Goal: Answer question/provide support

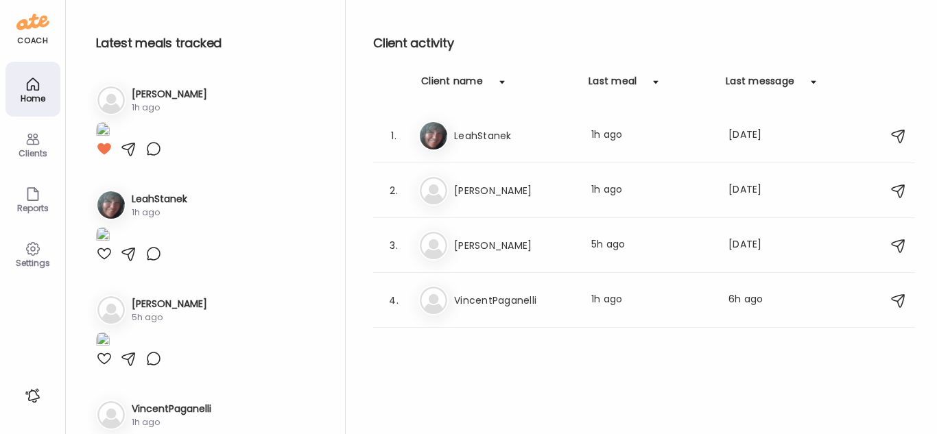
type input "**********"
click at [644, 159] on div "1. Le LeahStanek Last meal: 1h ago Last message: [DATE] You: 100% agree on your…" at bounding box center [644, 135] width 542 height 55
click at [688, 146] on div "Le LeahStanek Last meal: 1h ago Last message: [DATE] You: 100% agree on your st…" at bounding box center [645, 136] width 455 height 30
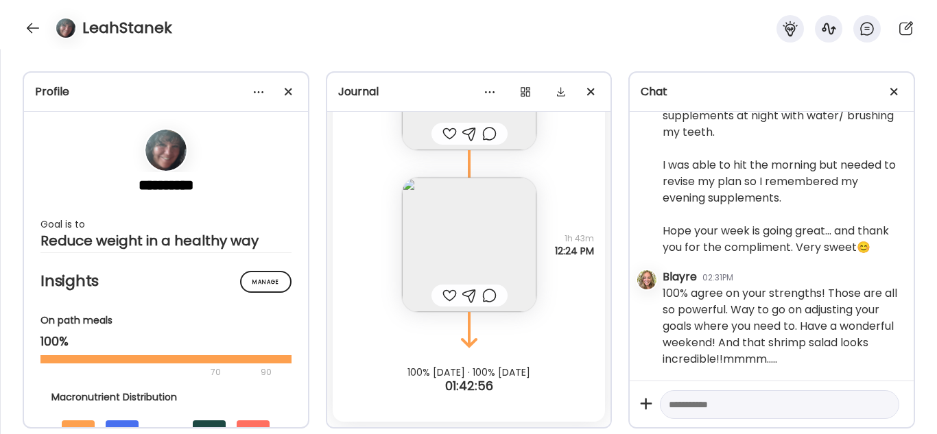
scroll to position [5368, 0]
click at [442, 297] on div at bounding box center [449, 295] width 14 height 16
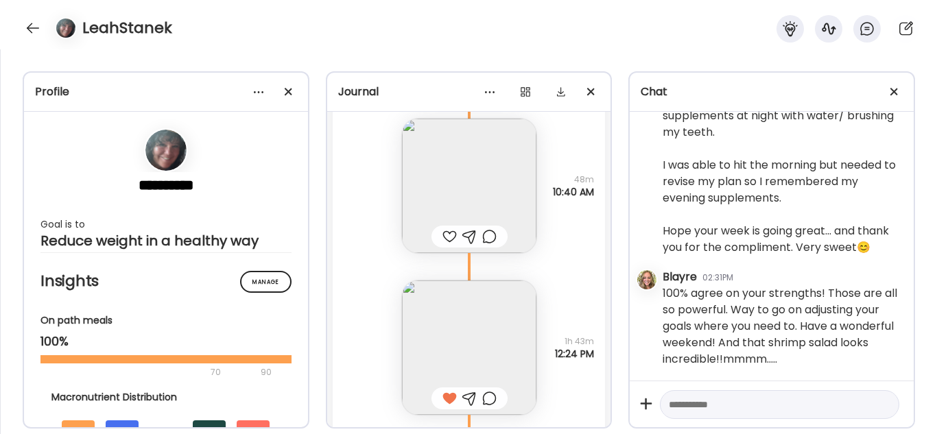
scroll to position [36312, 0]
click at [442, 239] on div at bounding box center [449, 237] width 14 height 16
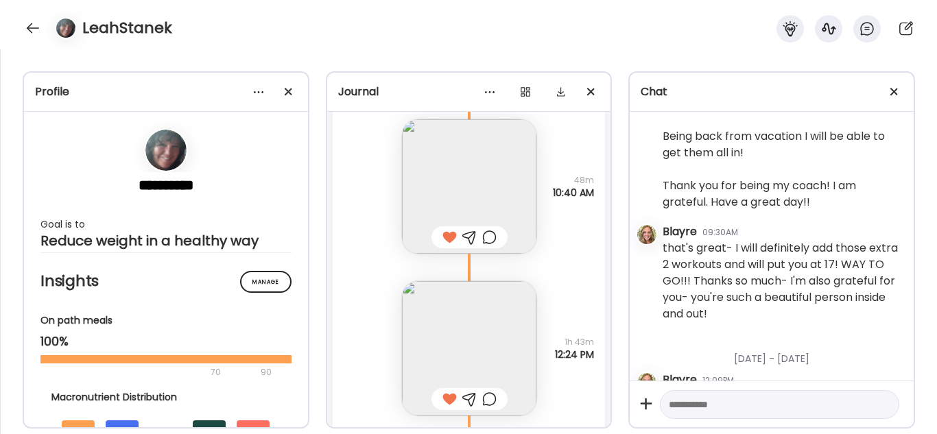
scroll to position [4697, 0]
click at [25, 28] on div at bounding box center [33, 28] width 22 height 22
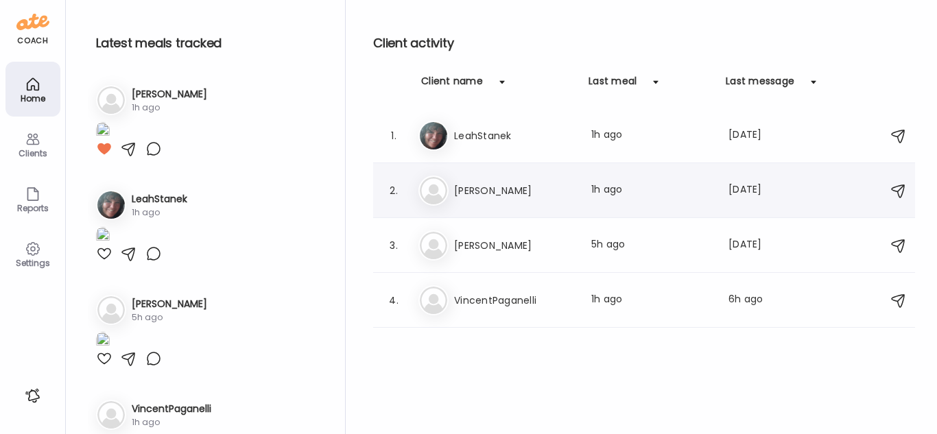
click at [493, 174] on div "2. Ol [PERSON_NAME] Last meal: 1h ago Last message: [DATE] Thank you so much [P…" at bounding box center [644, 190] width 542 height 55
click at [476, 195] on h3 "[PERSON_NAME]" at bounding box center [514, 190] width 121 height 16
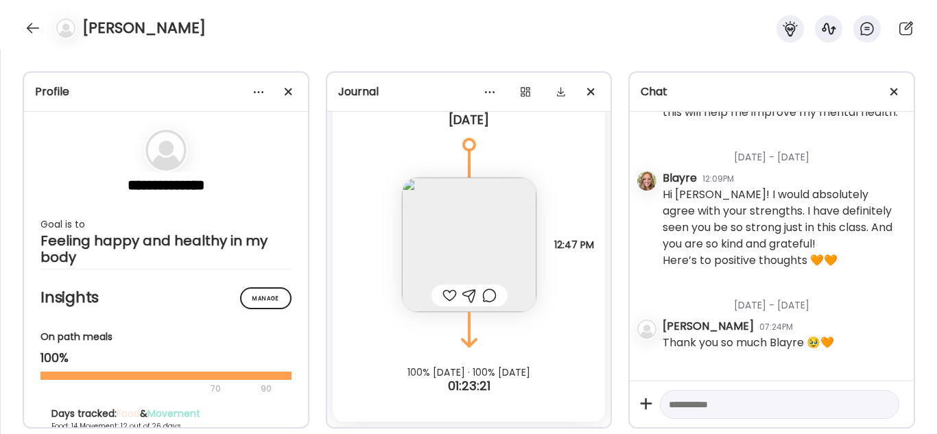
scroll to position [5387, 0]
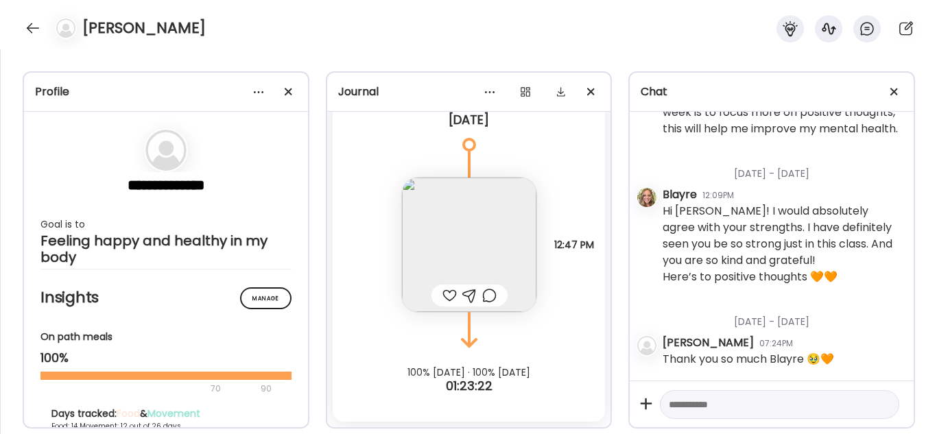
click at [770, 413] on div at bounding box center [779, 404] width 239 height 29
click at [774, 399] on textarea at bounding box center [766, 404] width 197 height 16
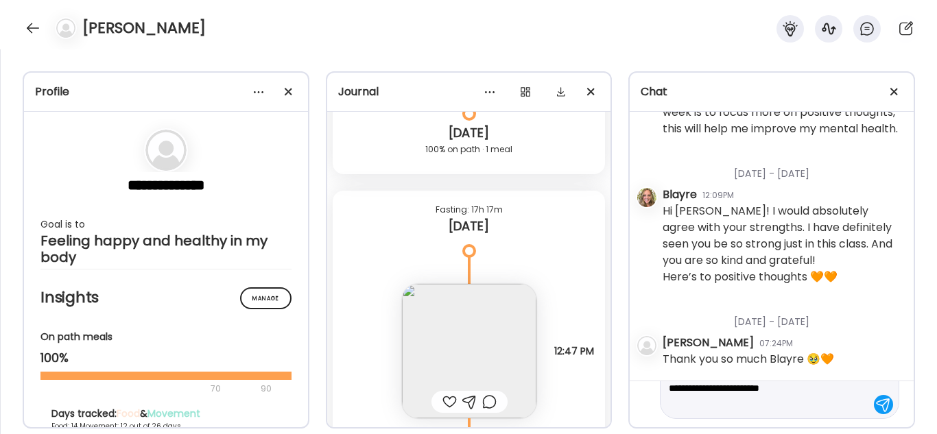
scroll to position [11176, 0]
click at [442, 404] on div at bounding box center [449, 404] width 14 height 16
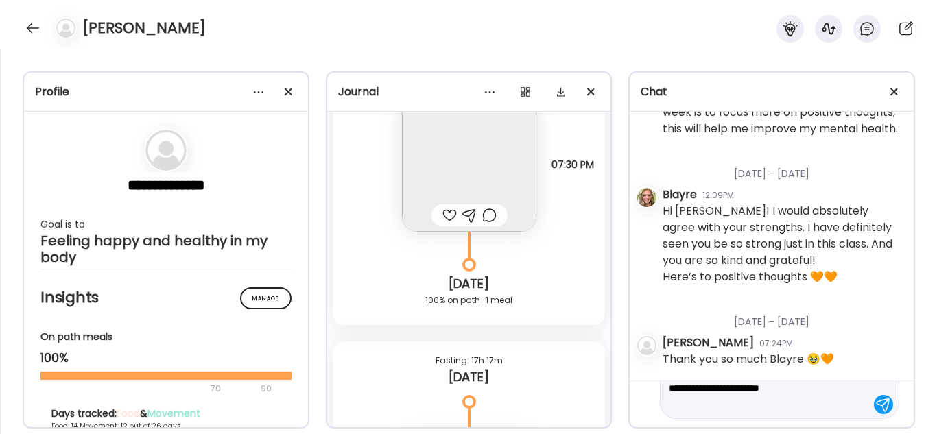
scroll to position [10967, 0]
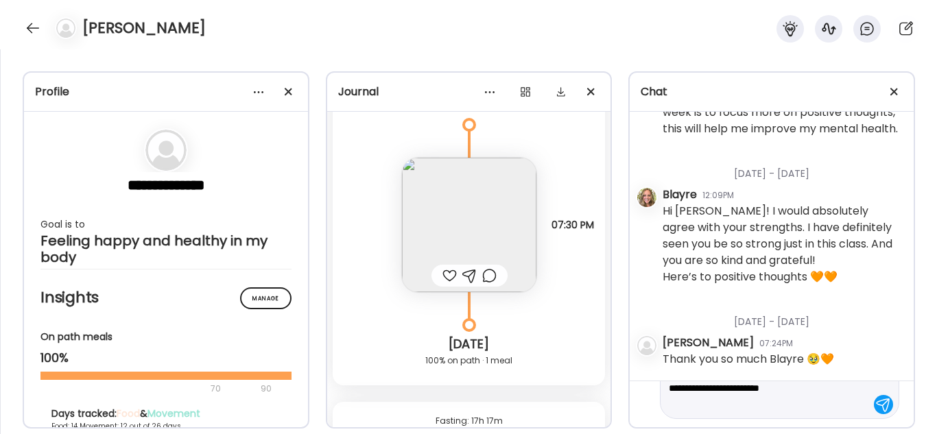
click at [447, 276] on div at bounding box center [449, 275] width 14 height 16
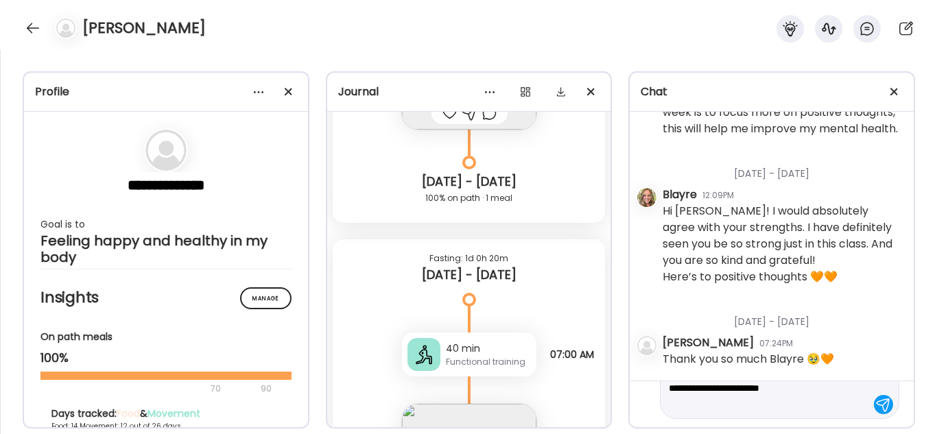
scroll to position [7836, 0]
click at [760, 405] on textarea "**********" at bounding box center [766, 387] width 197 height 49
type textarea "**********"
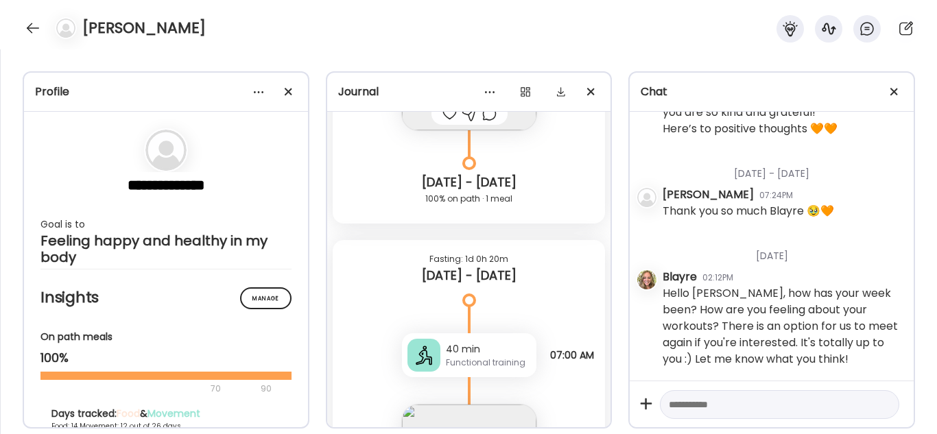
scroll to position [5535, 0]
click at [32, 27] on div at bounding box center [33, 28] width 22 height 22
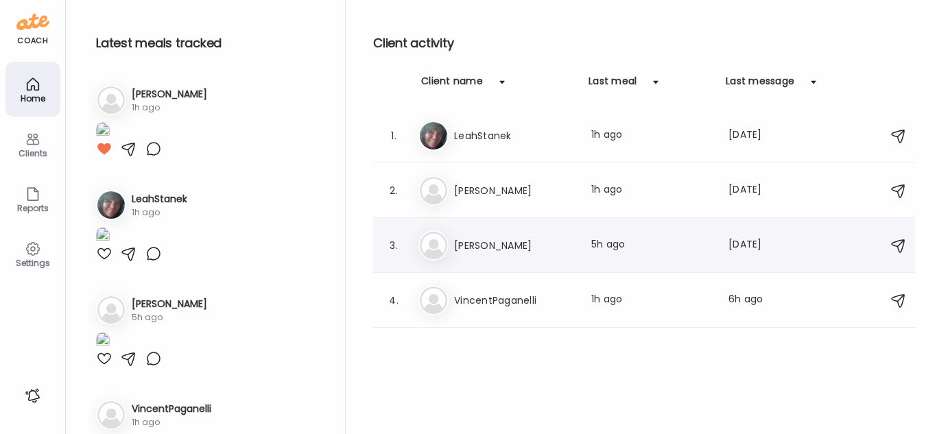
click at [520, 245] on h3 "[PERSON_NAME]" at bounding box center [514, 245] width 121 height 16
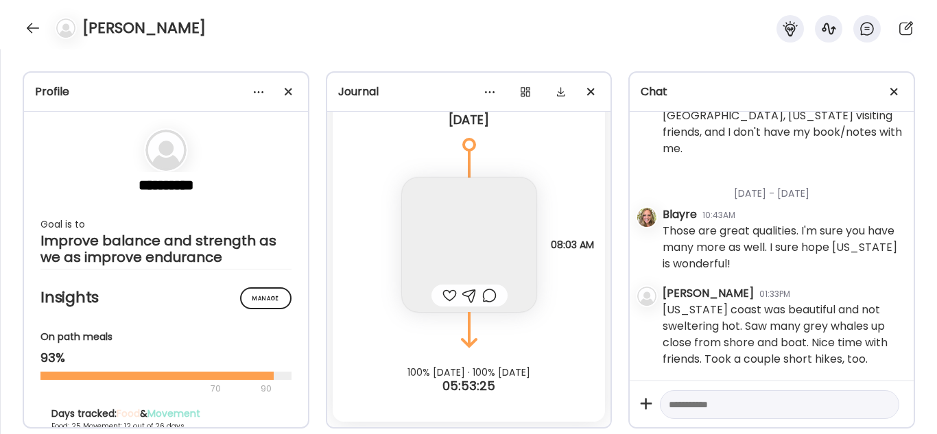
scroll to position [3835, 0]
click at [442, 293] on div at bounding box center [449, 295] width 14 height 16
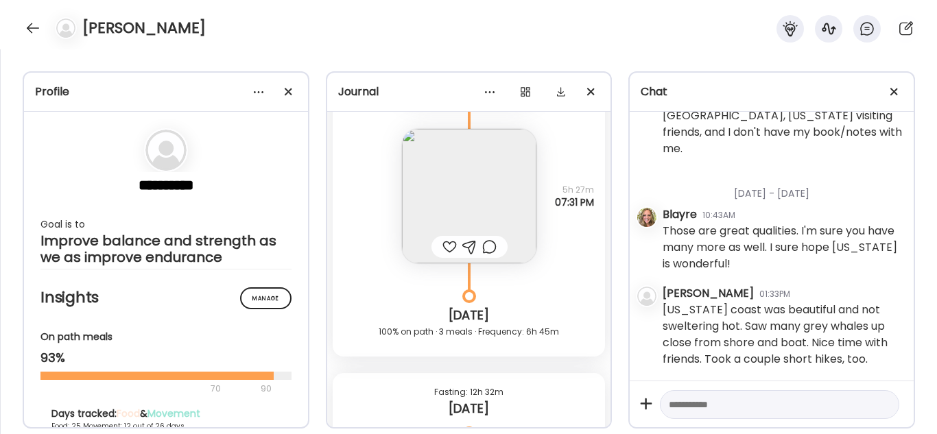
scroll to position [21172, 0]
click at [442, 245] on div at bounding box center [449, 247] width 14 height 16
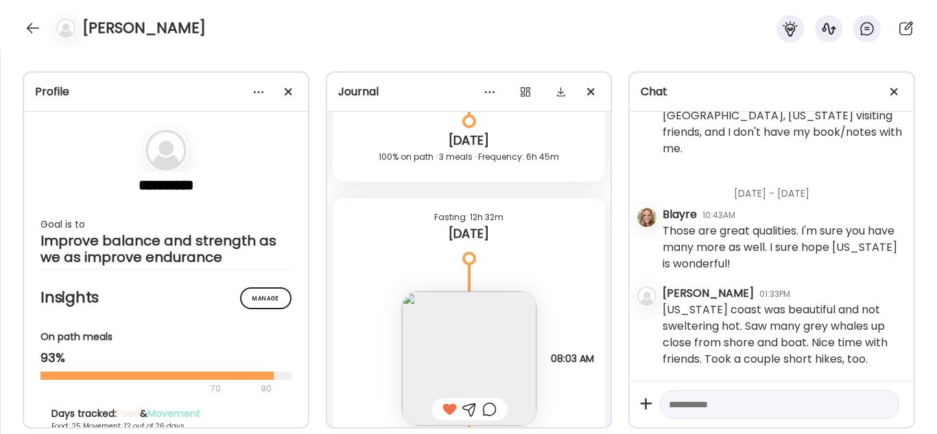
scroll to position [21461, 0]
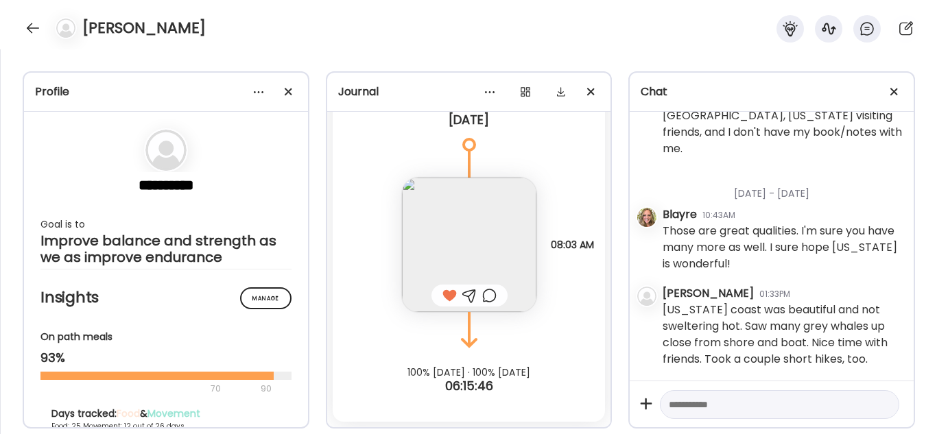
click at [31, 4] on div "[PERSON_NAME]" at bounding box center [468, 24] width 937 height 49
click at [36, 32] on div at bounding box center [33, 28] width 22 height 22
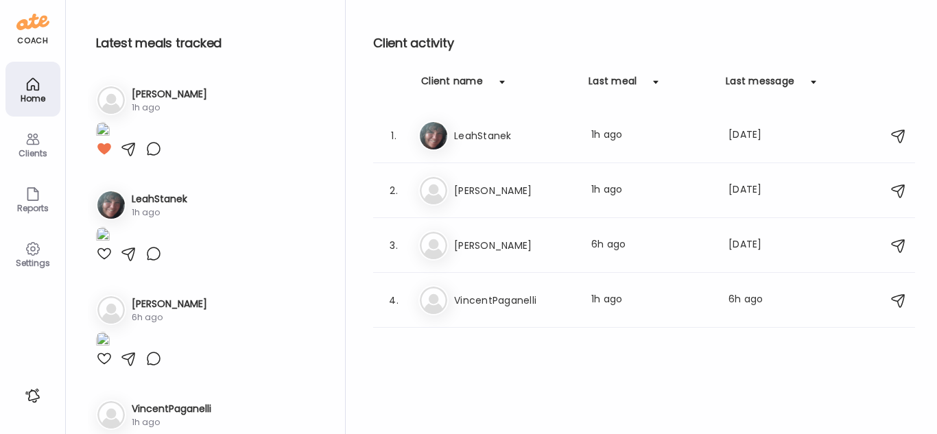
click at [591, 333] on div "Client activity Client name Last meal Last message 1. Le LeahStanek Last meal: …" at bounding box center [644, 217] width 542 height 434
click at [595, 317] on div "4. Vi VincentPaganelli Last meal: 1h ago Last message: 6h ago You: Thanks for s…" at bounding box center [644, 300] width 542 height 55
click at [679, 306] on div "Last meal: 1h ago" at bounding box center [651, 300] width 121 height 16
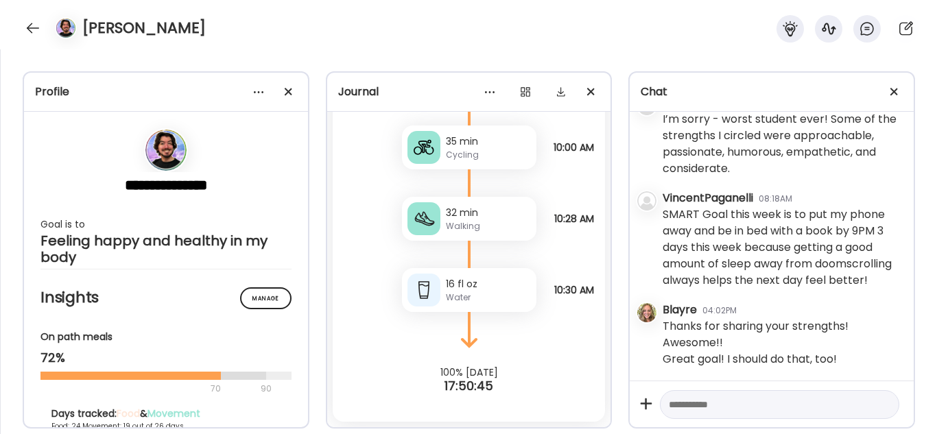
scroll to position [36042, 0]
click at [696, 412] on textarea at bounding box center [766, 404] width 197 height 16
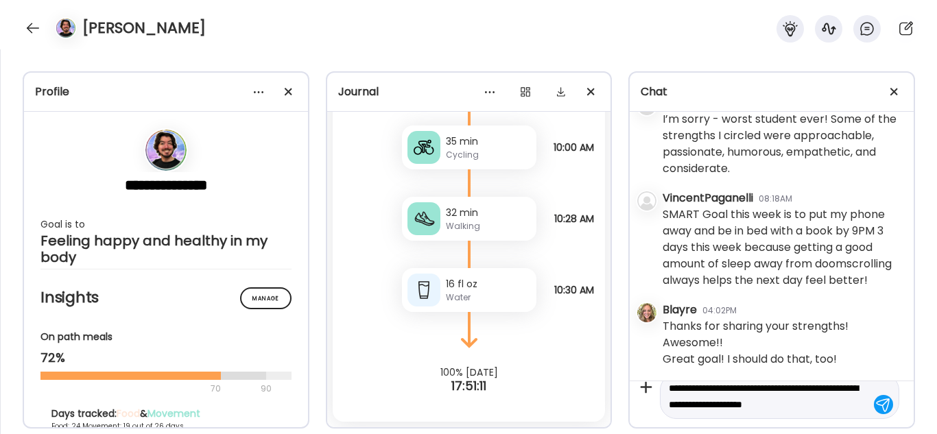
scroll to position [16, 0]
type textarea "**********"
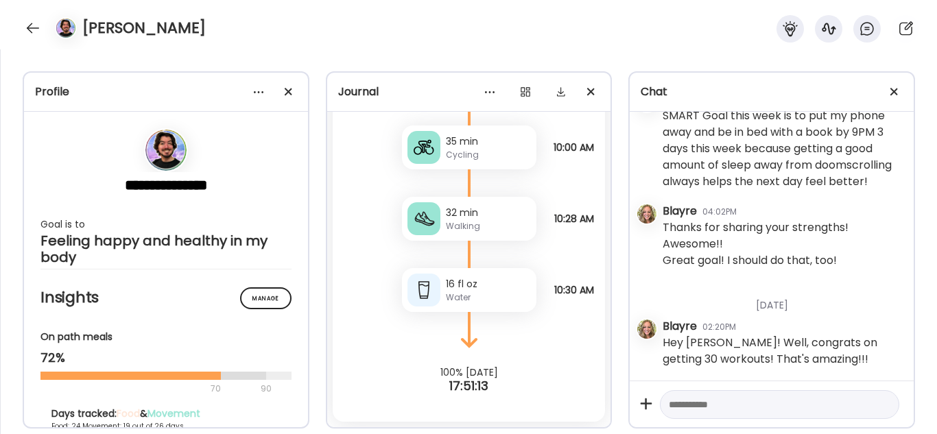
scroll to position [3391, 0]
click at [696, 412] on textarea at bounding box center [766, 404] width 197 height 16
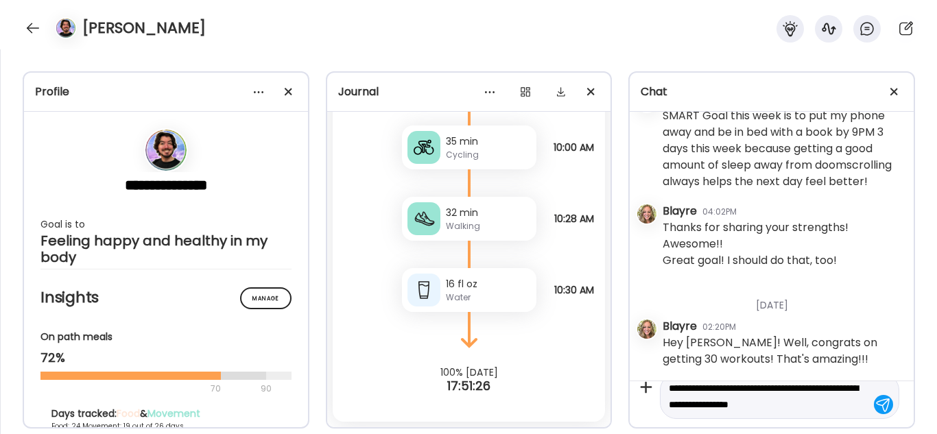
scroll to position [32, 0]
type textarea "**********"
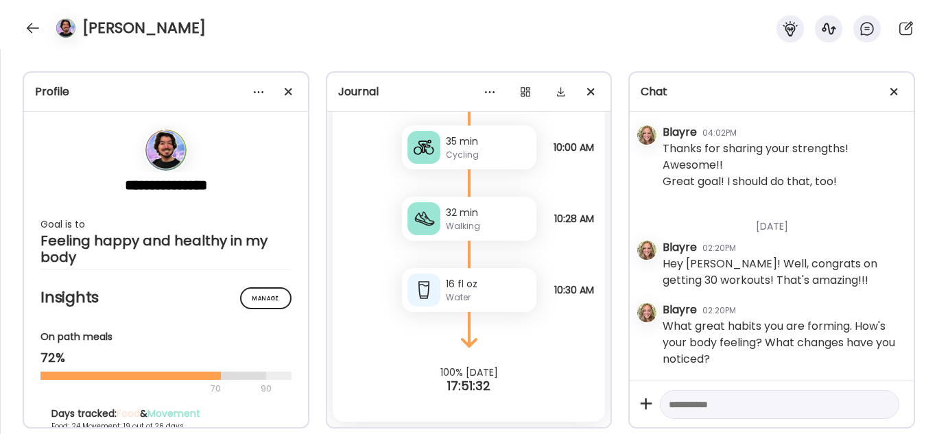
scroll to position [3470, 0]
